Goal: Obtain resource: Download file/media

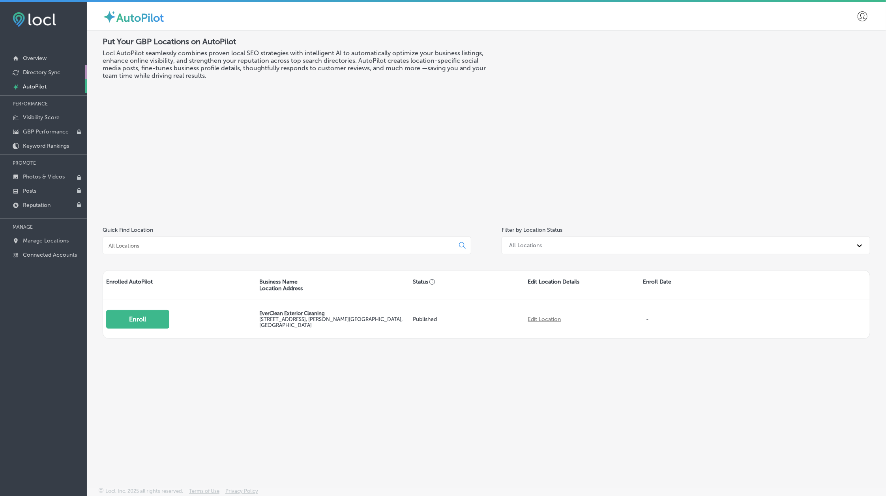
click at [46, 71] on p "Directory Sync" at bounding box center [41, 72] width 37 height 7
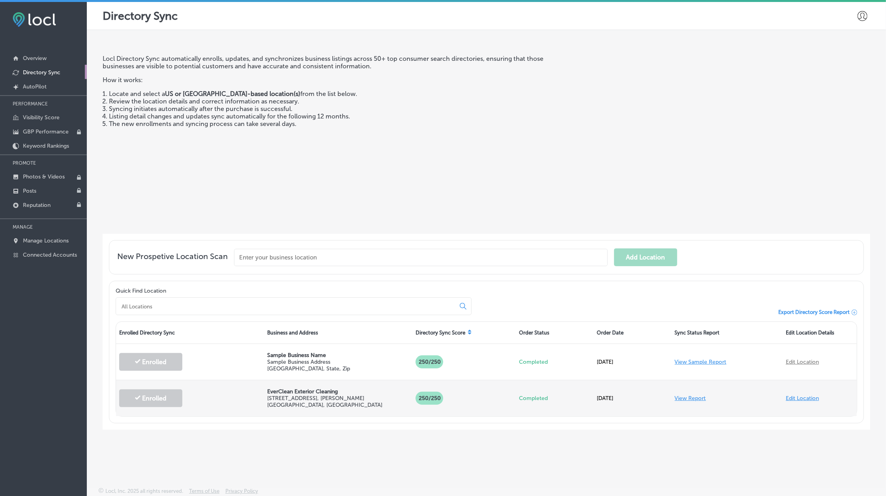
click at [686, 396] on link "View Report" at bounding box center [690, 398] width 31 height 7
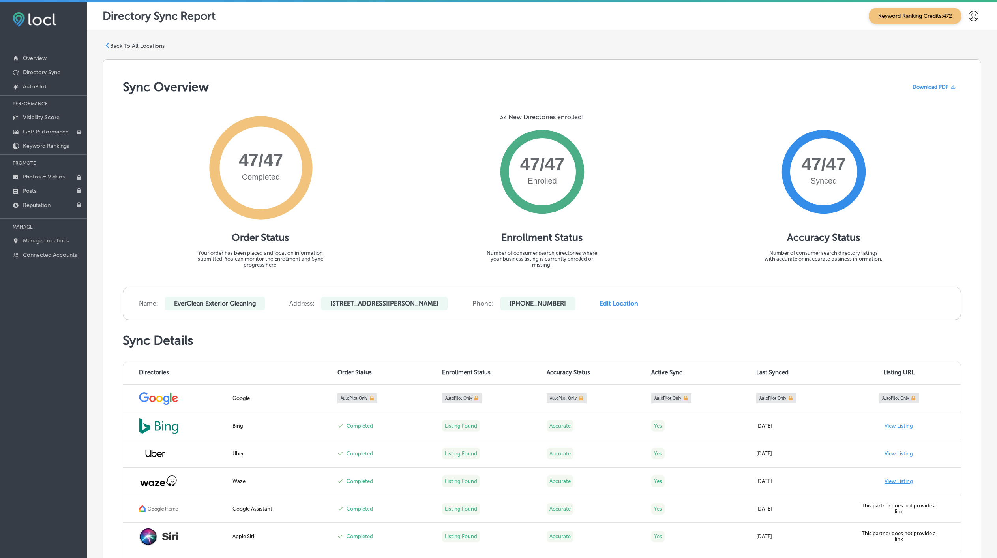
click at [893, 84] on span "Download PDF" at bounding box center [930, 87] width 36 height 6
